Goal: Communication & Community: Share content

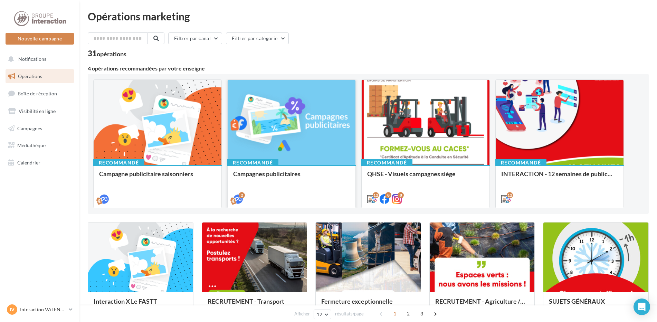
click at [304, 156] on div at bounding box center [292, 123] width 128 height 86
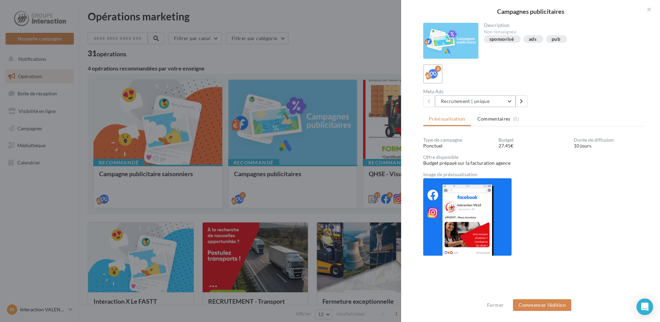
click at [512, 102] on button "Recrutement | unique" at bounding box center [475, 101] width 81 height 12
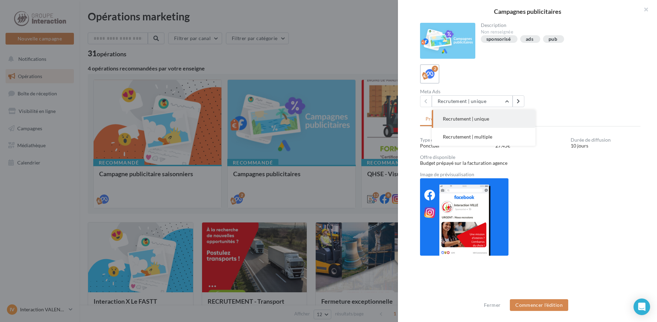
click at [49, 194] on div at bounding box center [328, 161] width 657 height 322
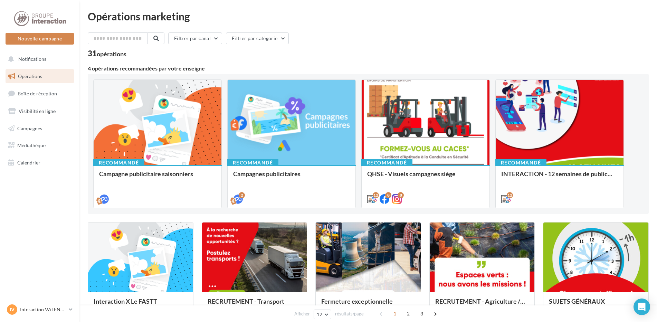
click at [36, 77] on span "Opérations" at bounding box center [30, 76] width 24 height 6
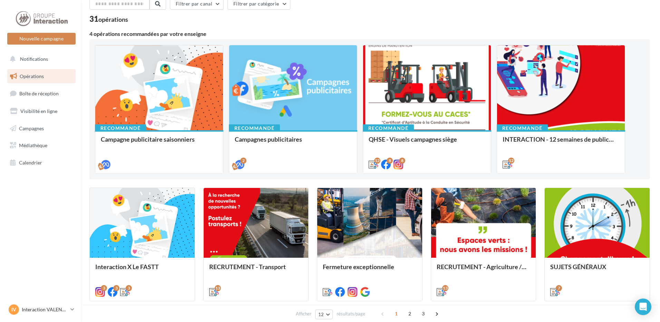
scroll to position [104, 0]
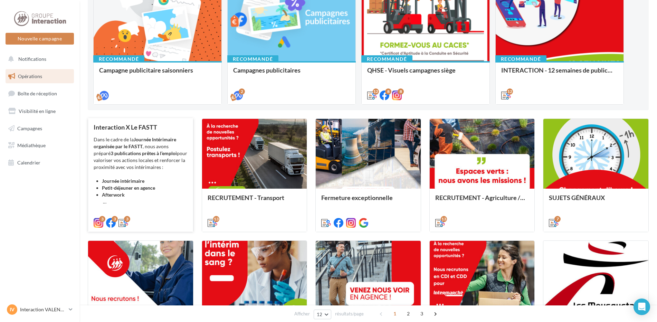
click at [153, 188] on strong "Petit-déjeuner en agence" at bounding box center [128, 188] width 53 height 6
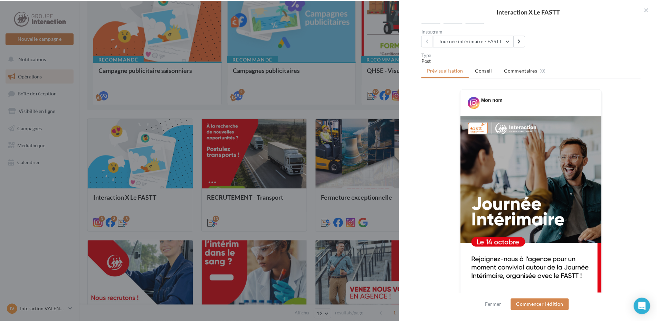
scroll to position [0, 0]
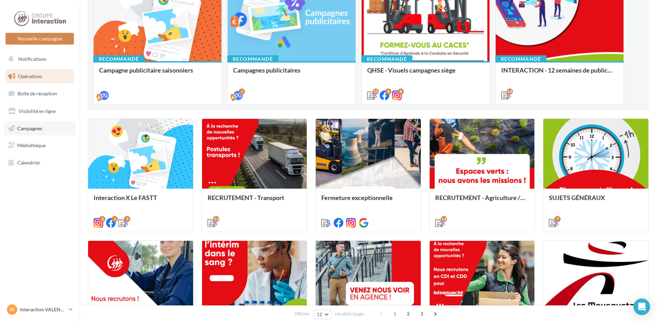
click at [45, 127] on link "Campagnes" at bounding box center [39, 128] width 71 height 15
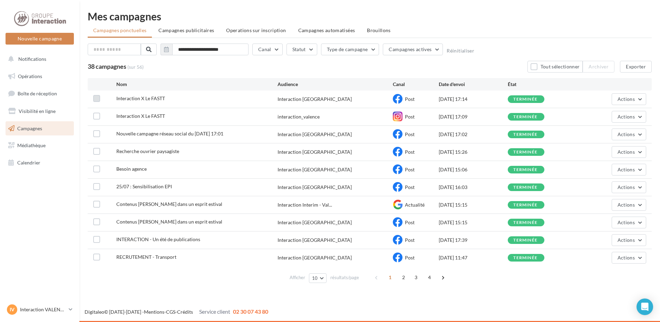
click at [97, 98] on label at bounding box center [96, 98] width 7 height 7
click at [97, 115] on label at bounding box center [96, 116] width 7 height 7
click at [643, 98] on button "Actions" at bounding box center [629, 99] width 35 height 12
click at [612, 152] on button "Dupliquer" at bounding box center [612, 151] width 69 height 18
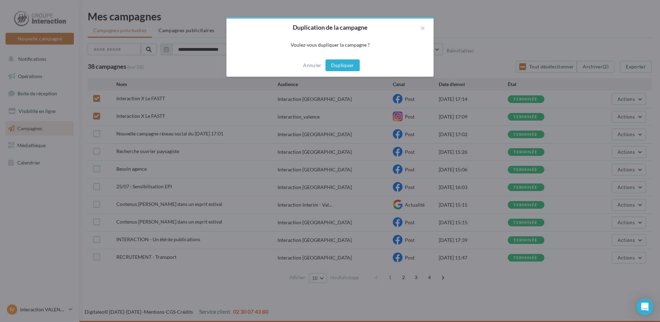
click at [341, 62] on button "Dupliquer" at bounding box center [343, 65] width 34 height 12
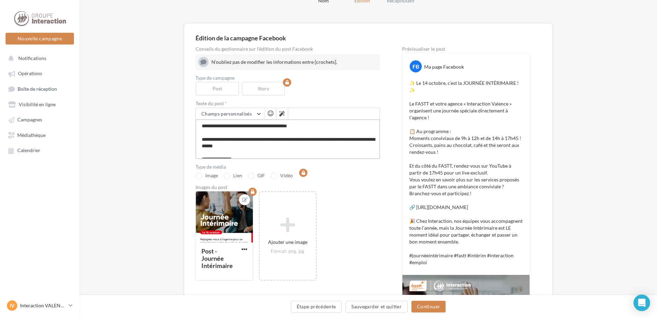
scroll to position [138, 0]
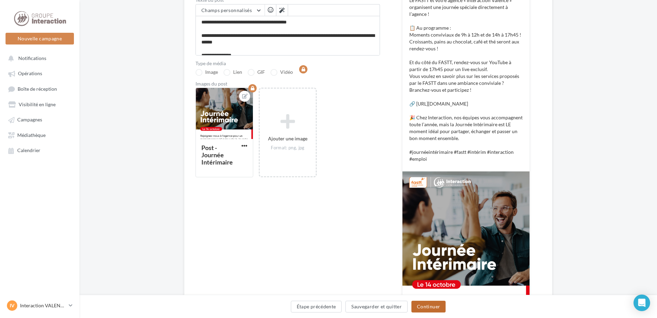
click at [430, 310] on button "Continuer" at bounding box center [428, 307] width 34 height 12
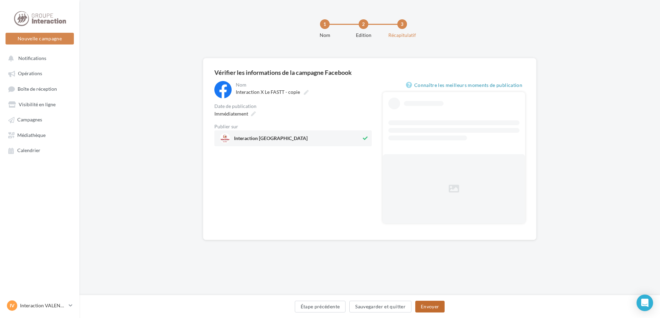
click at [430, 310] on button "Envoyer" at bounding box center [430, 307] width 29 height 12
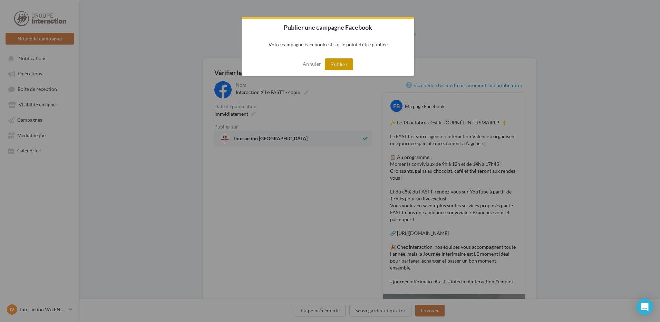
click at [340, 61] on button "Publier" at bounding box center [339, 64] width 28 height 12
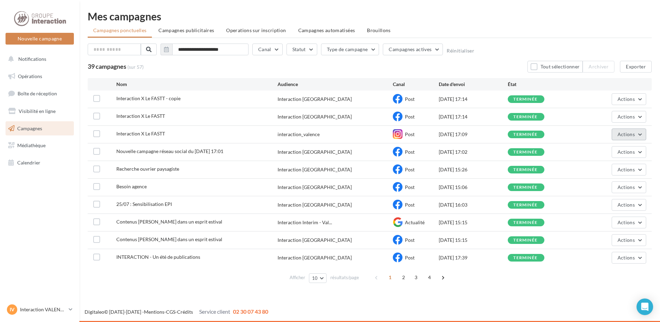
click at [639, 132] on button "Actions" at bounding box center [629, 135] width 35 height 12
click at [608, 184] on button "Dupliquer" at bounding box center [612, 187] width 69 height 18
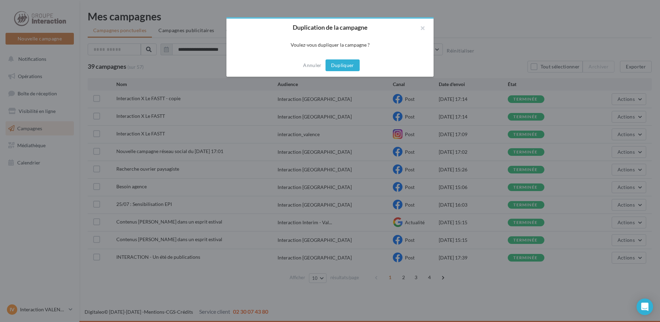
click at [340, 67] on button "Dupliquer" at bounding box center [343, 65] width 34 height 12
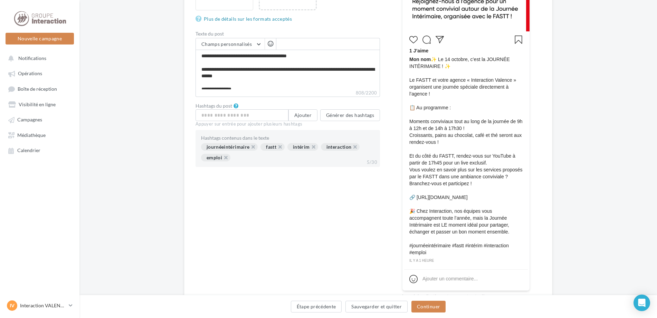
scroll to position [104, 0]
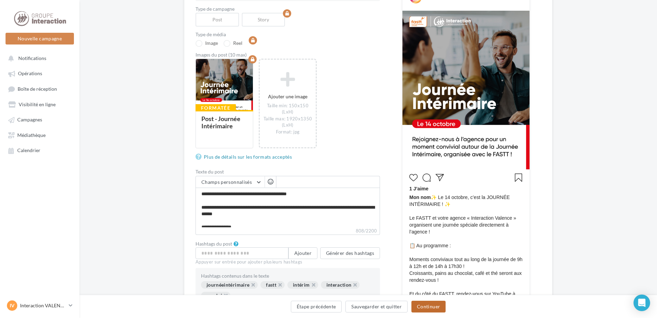
click at [427, 303] on button "Continuer" at bounding box center [428, 307] width 34 height 12
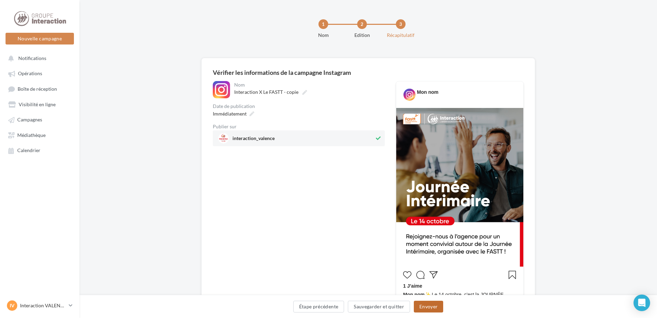
click at [424, 305] on button "Envoyer" at bounding box center [428, 307] width 29 height 12
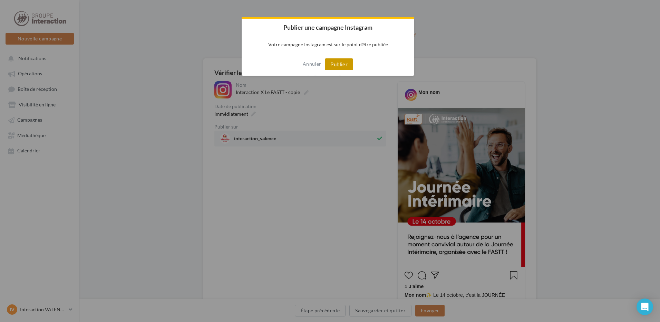
click at [333, 65] on button "Publier" at bounding box center [339, 64] width 28 height 12
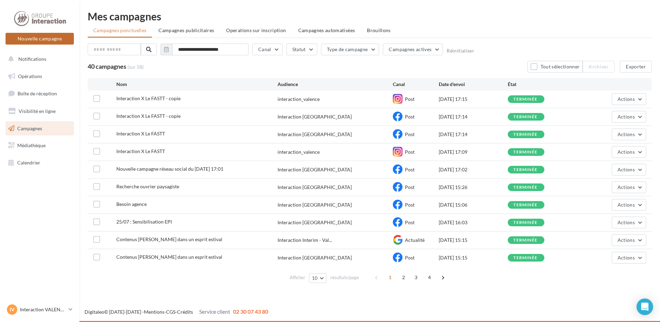
click at [37, 36] on button "Nouvelle campagne" at bounding box center [40, 39] width 68 height 12
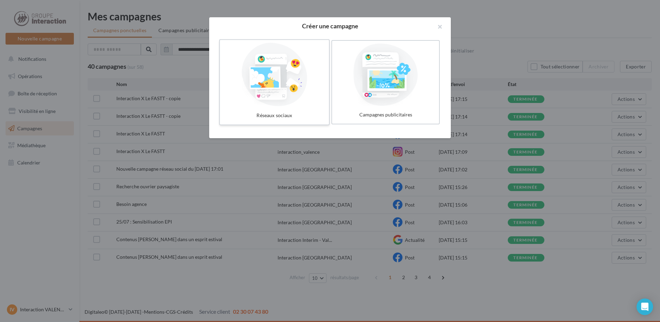
click at [281, 96] on div at bounding box center [275, 75] width 104 height 64
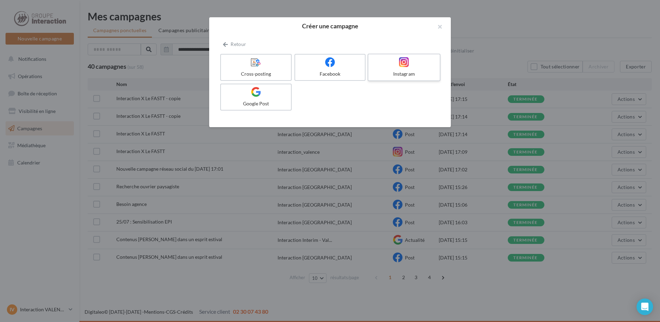
click at [393, 74] on div "Instagram" at bounding box center [404, 73] width 66 height 7
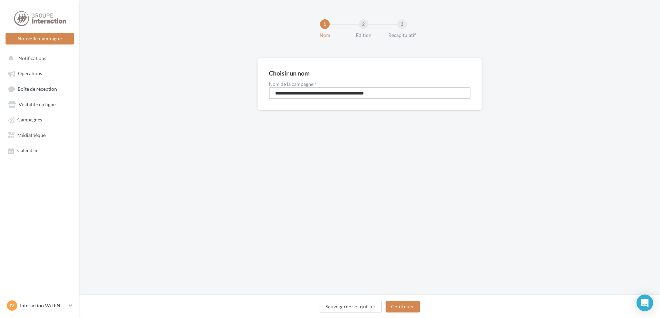
click at [326, 94] on input "**********" at bounding box center [370, 93] width 202 height 12
click at [42, 24] on div at bounding box center [39, 18] width 55 height 17
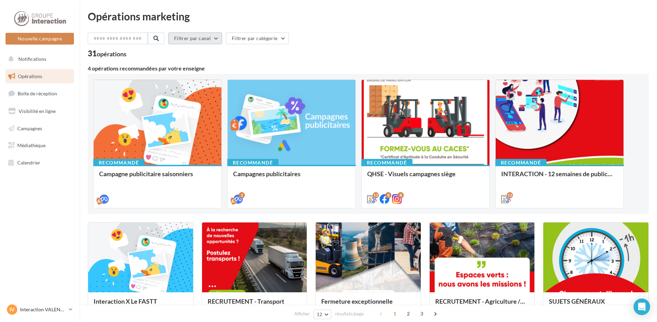
click at [217, 39] on button "Filtrer par canal" at bounding box center [195, 38] width 54 height 12
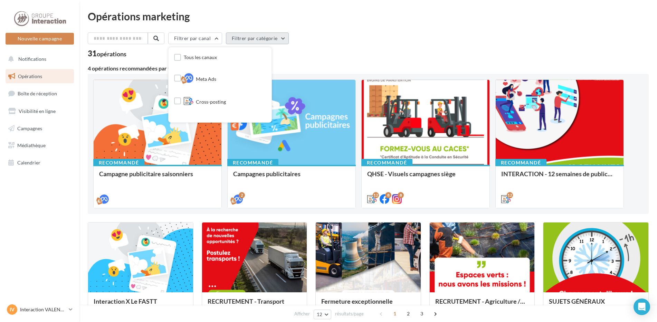
click at [283, 38] on button "Filtrer par catégorie" at bounding box center [257, 38] width 63 height 12
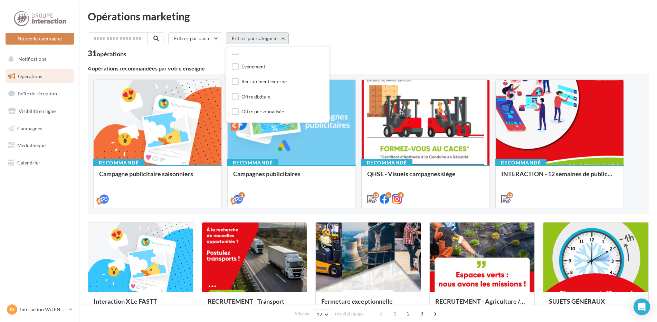
scroll to position [35, 0]
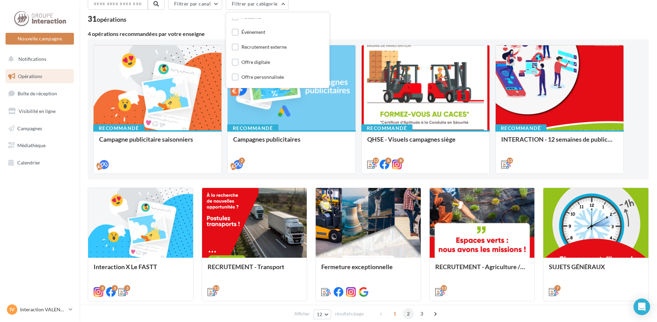
click at [407, 313] on span "2" at bounding box center [408, 313] width 11 height 11
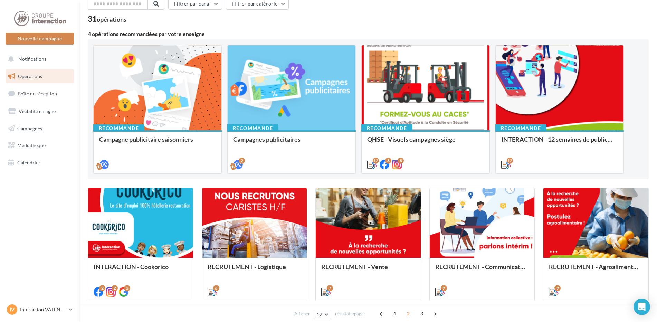
scroll to position [173, 0]
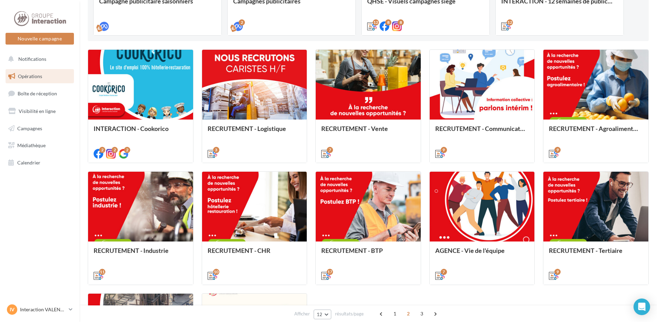
click at [329, 316] on button "12" at bounding box center [323, 315] width 18 height 10
click at [327, 301] on button "96" at bounding box center [338, 302] width 48 height 12
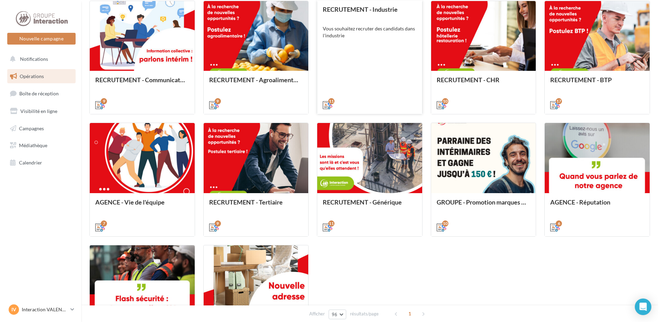
scroll to position [681, 0]
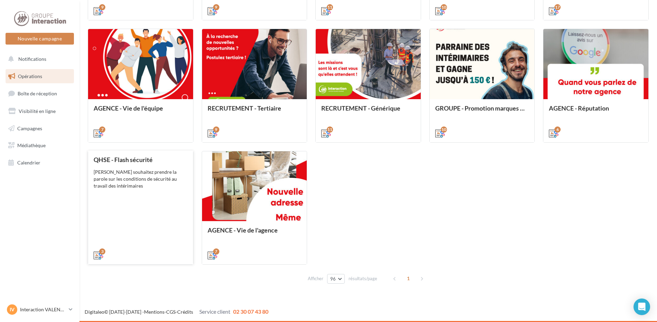
click at [141, 195] on div "QHSE - Flash sécurité Vous souhaitez prendre la parole sur les conditions de sé…" at bounding box center [141, 207] width 94 height 102
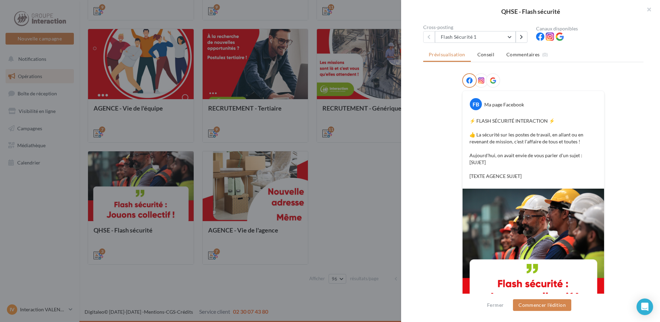
scroll to position [109, 0]
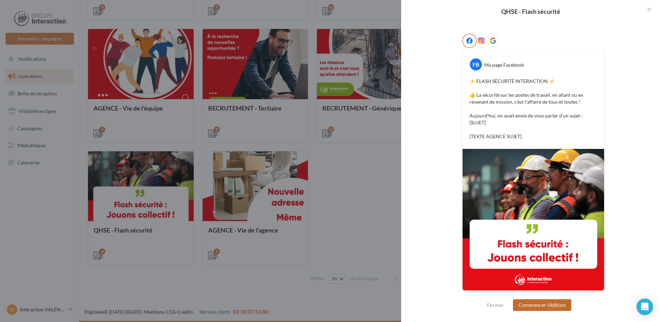
click at [541, 304] on button "Commencer l'édition" at bounding box center [542, 305] width 58 height 12
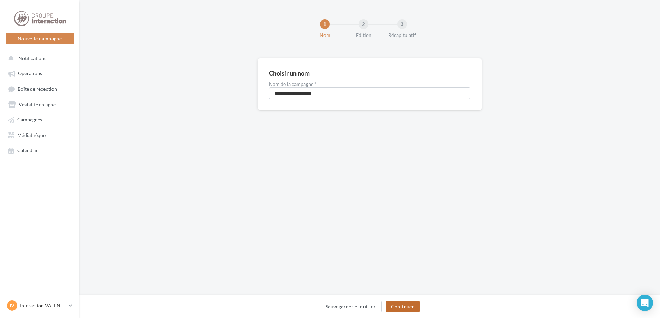
click at [398, 310] on button "Continuer" at bounding box center [403, 307] width 34 height 12
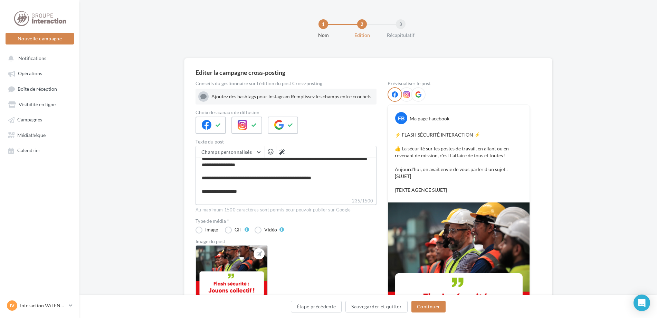
scroll to position [20, 0]
drag, startPoint x: 313, startPoint y: 179, endPoint x: 330, endPoint y: 179, distance: 16.9
click at [330, 179] on textarea "**********" at bounding box center [286, 178] width 181 height 40
type textarea "**********"
drag, startPoint x: 263, startPoint y: 190, endPoint x: 181, endPoint y: 190, distance: 82.6
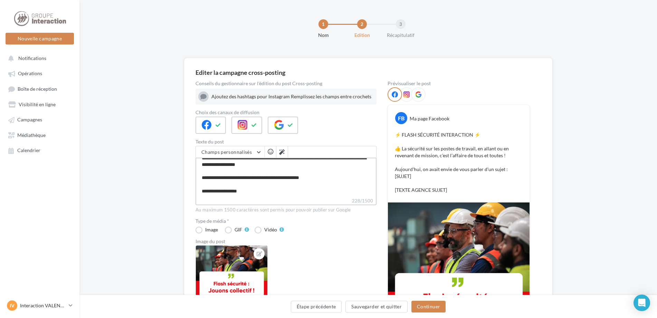
click at [181, 190] on div "Editer la campagne cross-posting Conseils du gestionnaire sur l'édition du post…" at bounding box center [368, 225] width 578 height 335
type textarea "**********"
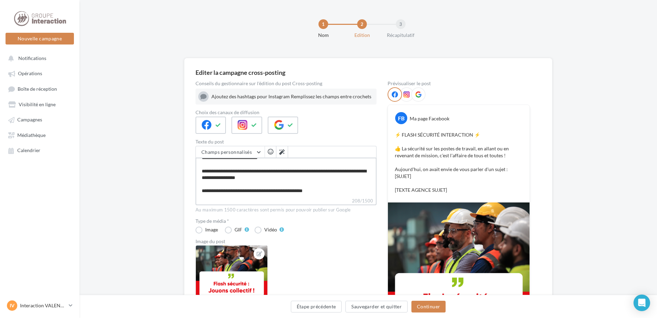
paste textarea "**********"
type textarea "**********"
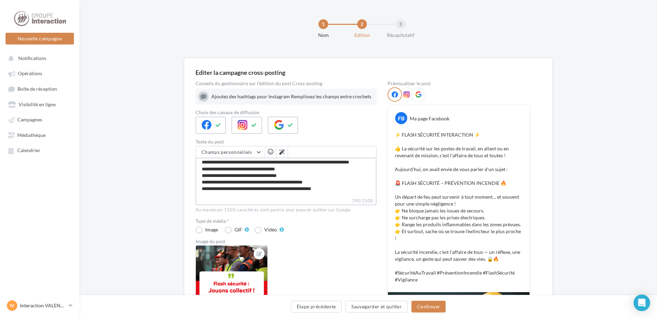
scroll to position [27, 0]
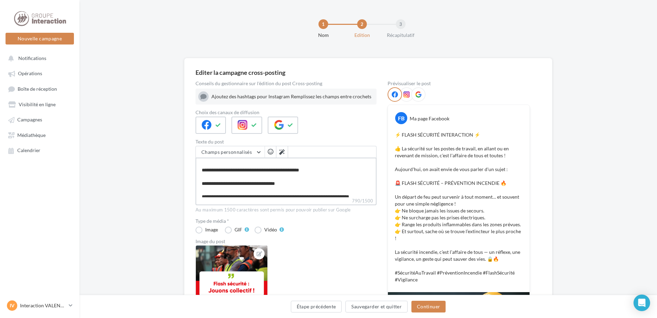
click at [250, 184] on textarea "**********" at bounding box center [286, 178] width 181 height 40
type textarea "**********"
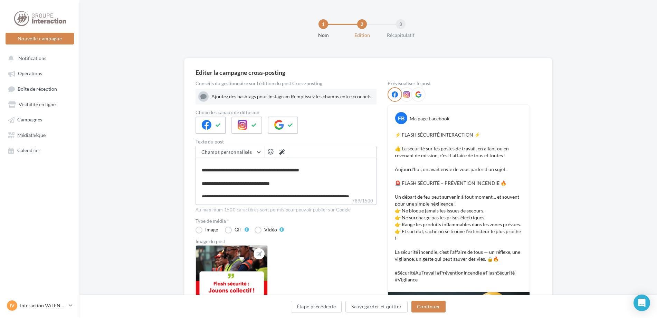
type textarea "**********"
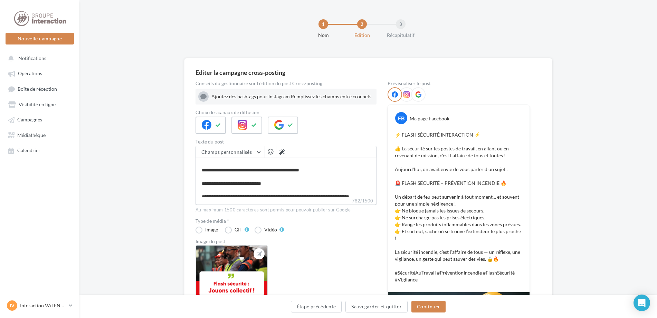
type textarea "**********"
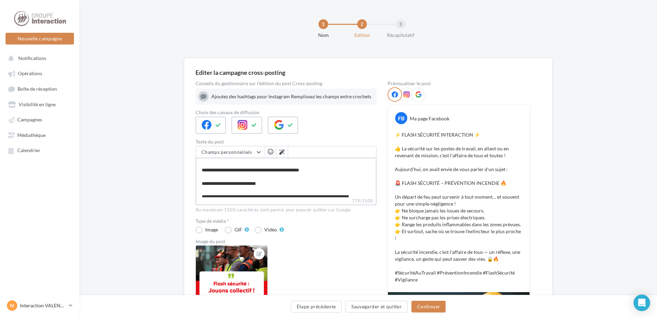
type textarea "**********"
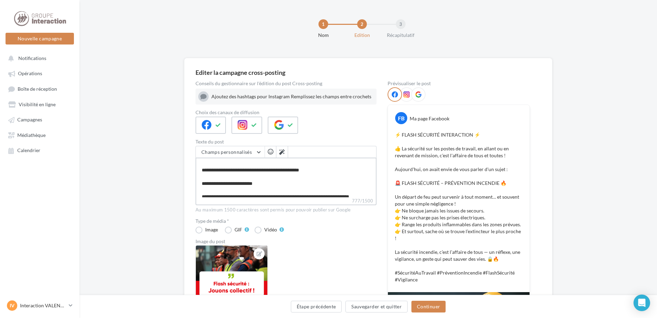
type textarea "**********"
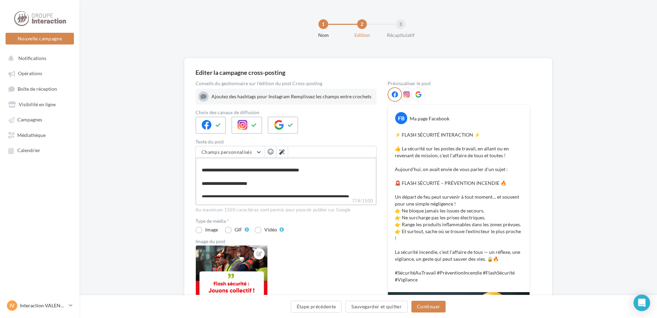
type textarea "**********"
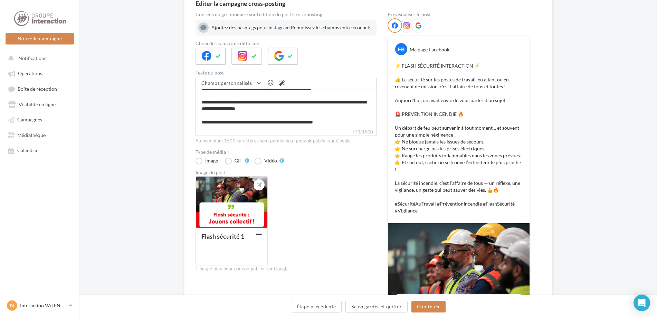
scroll to position [138, 0]
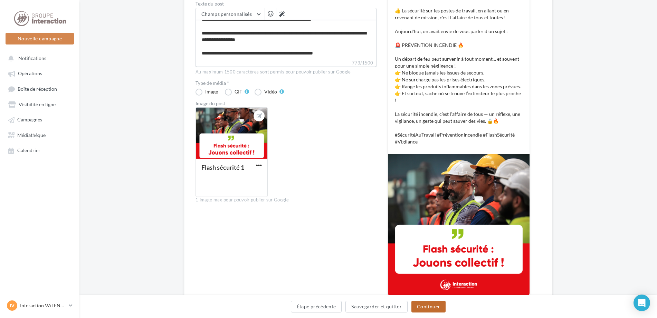
type textarea "**********"
click at [436, 309] on button "Continuer" at bounding box center [428, 307] width 34 height 12
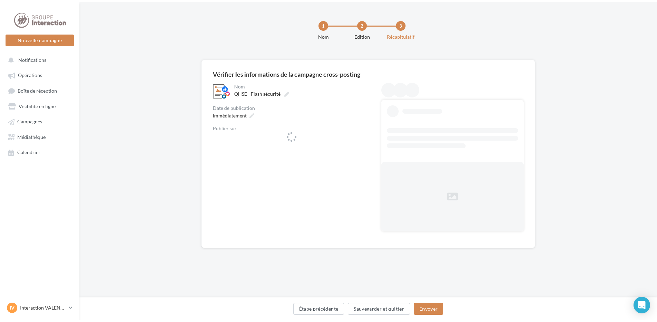
scroll to position [0, 0]
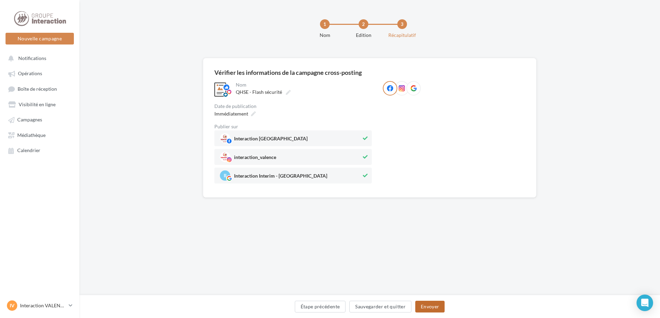
click at [436, 309] on button "Envoyer" at bounding box center [430, 307] width 29 height 12
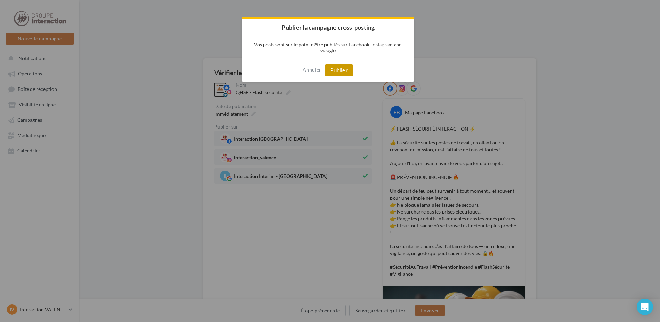
click at [336, 74] on button "Publier" at bounding box center [339, 70] width 28 height 12
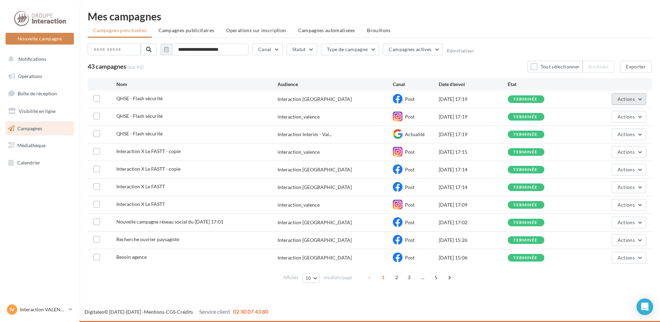
click at [631, 98] on span "Actions" at bounding box center [626, 99] width 17 height 6
click at [132, 97] on span "QHSE - Flash sécurité" at bounding box center [139, 98] width 46 height 6
click at [442, 101] on div "10/10/2025 17:19" at bounding box center [473, 99] width 69 height 7
click at [512, 99] on div "terminée" at bounding box center [526, 99] width 37 height 8
click at [290, 99] on div "Interaction [GEOGRAPHIC_DATA]" at bounding box center [315, 99] width 74 height 7
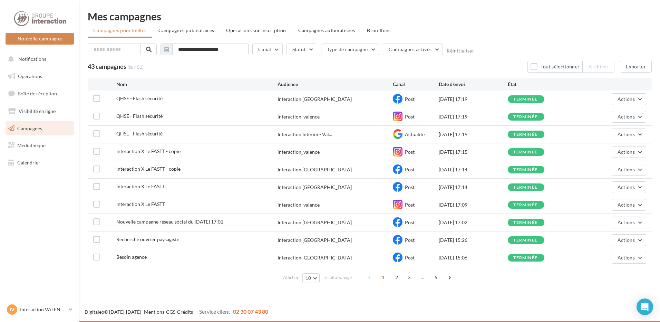
click at [148, 100] on span "QHSE - Flash sécurité" at bounding box center [139, 98] width 46 height 6
click at [630, 100] on span "Actions" at bounding box center [626, 99] width 17 height 6
click at [612, 113] on button "Voir les résultats" at bounding box center [612, 115] width 69 height 18
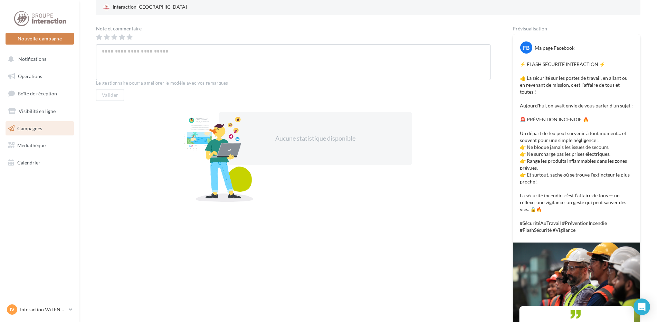
scroll to position [138, 0]
